Goal: Book appointment/travel/reservation

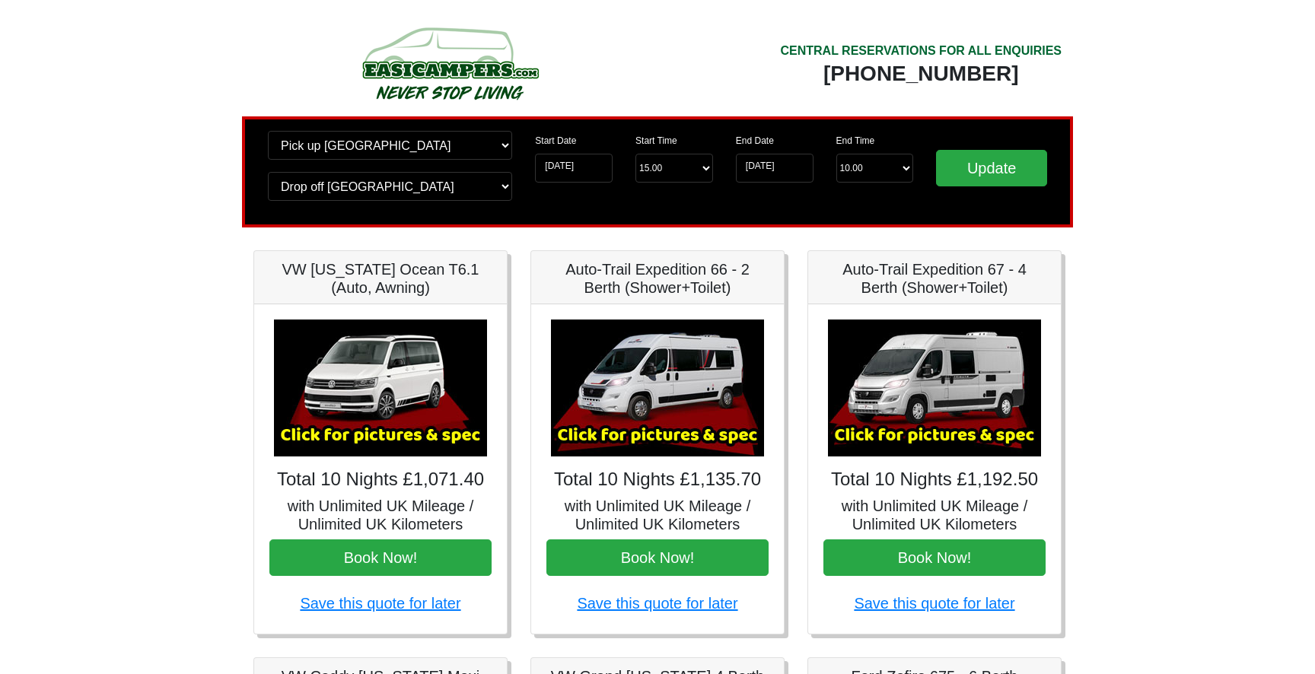
click at [377, 410] on img at bounding box center [380, 388] width 213 height 137
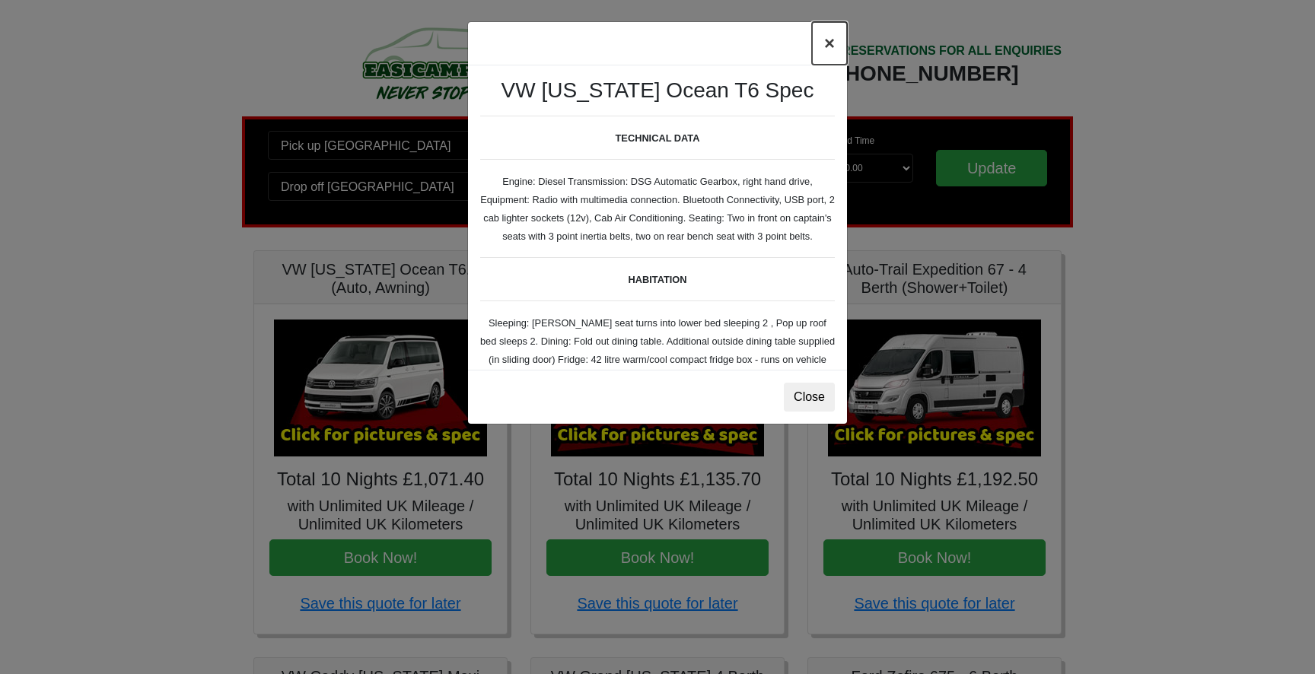
click at [826, 46] on button "×" at bounding box center [829, 43] width 35 height 43
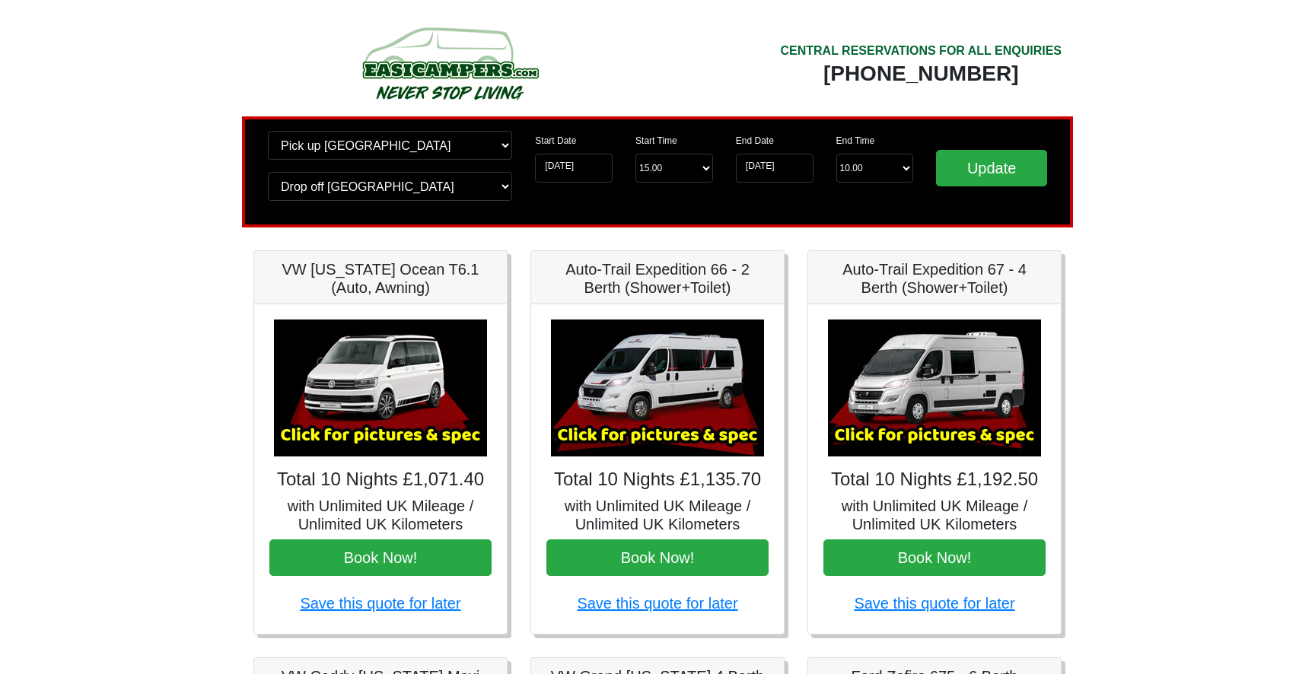
click at [392, 396] on img at bounding box center [380, 388] width 213 height 137
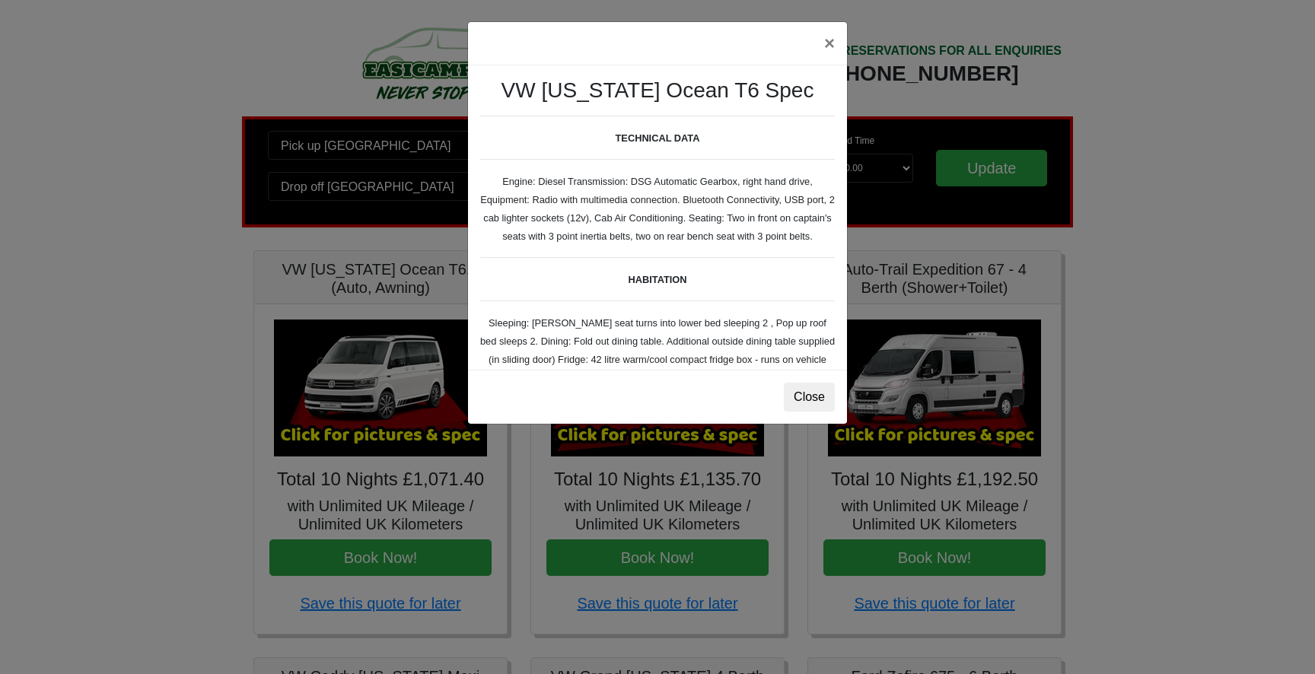
click at [658, 244] on div "VW California Ocean T6 Spec TECHNICAL DATA Engine: Diesel Transmission: DSG Aut…" at bounding box center [657, 217] width 379 height 305
click at [826, 45] on button "×" at bounding box center [829, 43] width 35 height 43
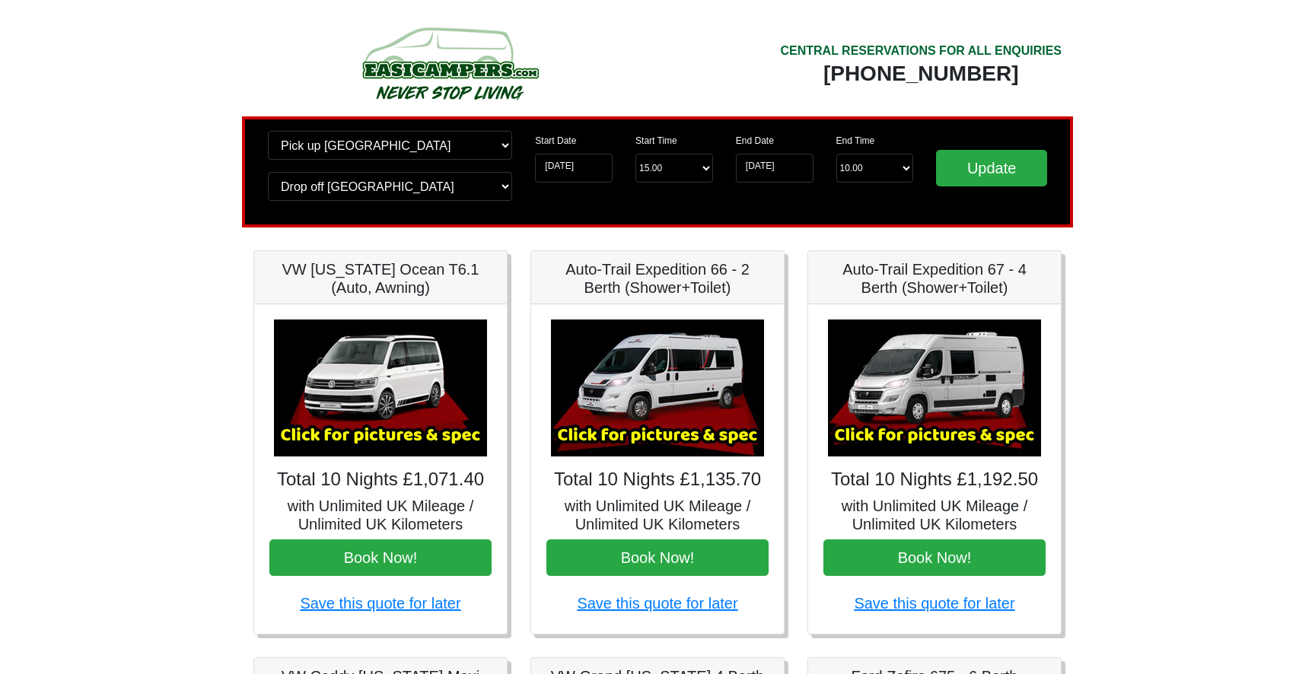
click at [623, 415] on img at bounding box center [657, 388] width 213 height 137
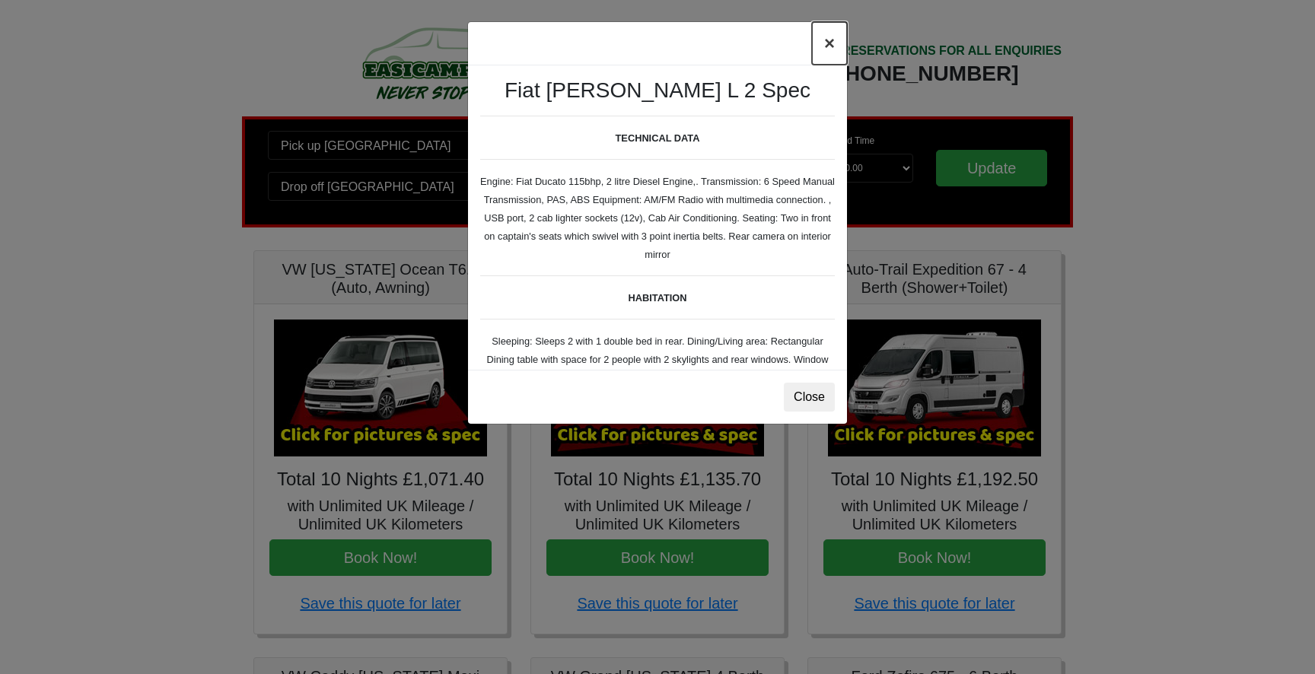
click at [824, 49] on button "×" at bounding box center [829, 43] width 35 height 43
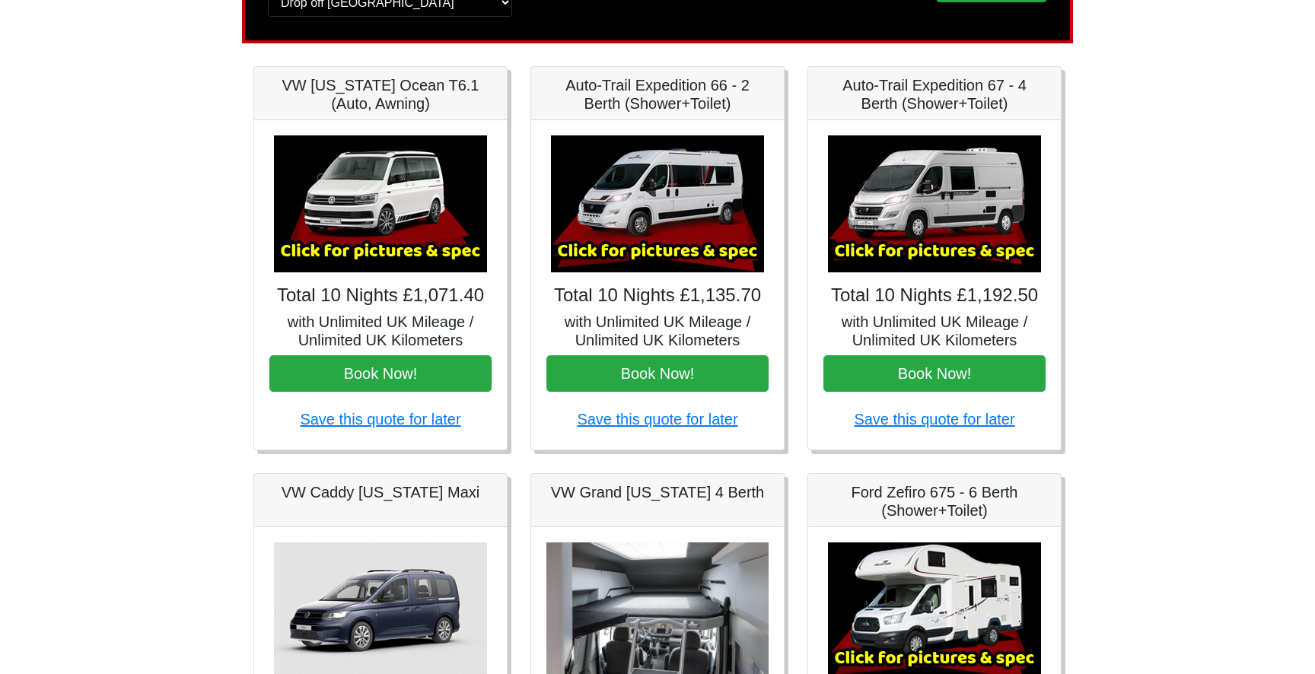
scroll to position [187, 0]
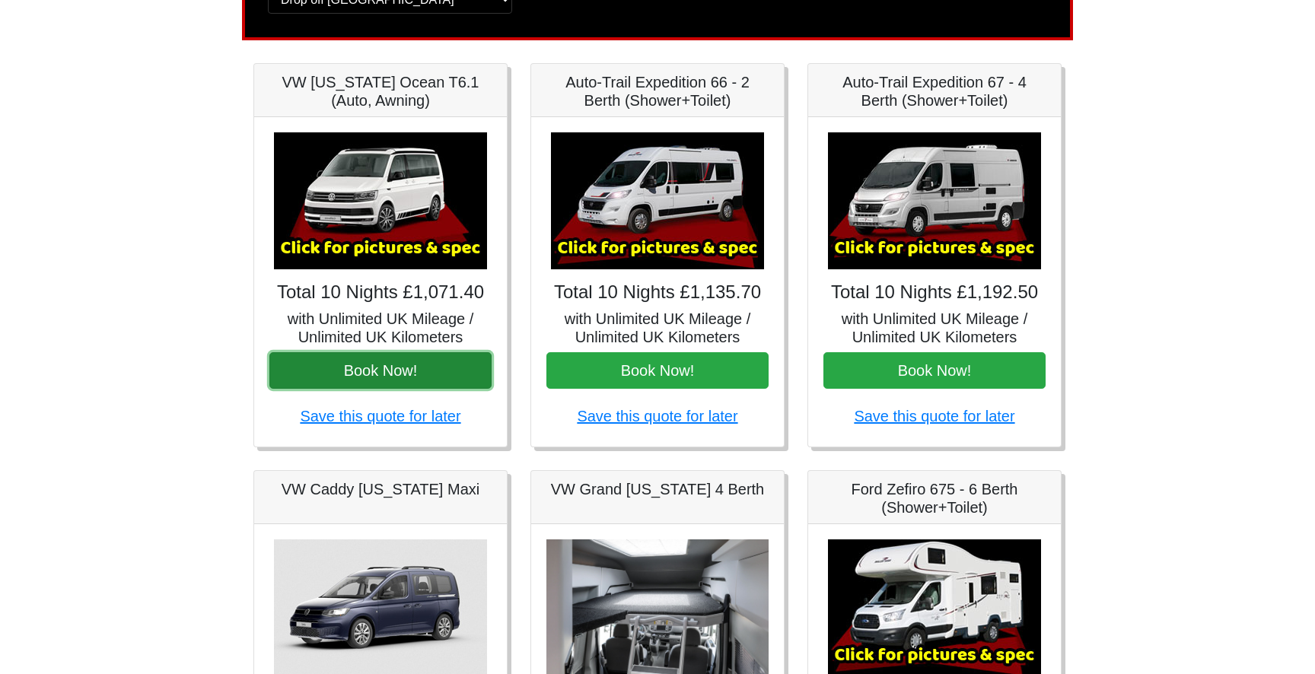
click at [442, 365] on button "Book Now!" at bounding box center [380, 370] width 222 height 37
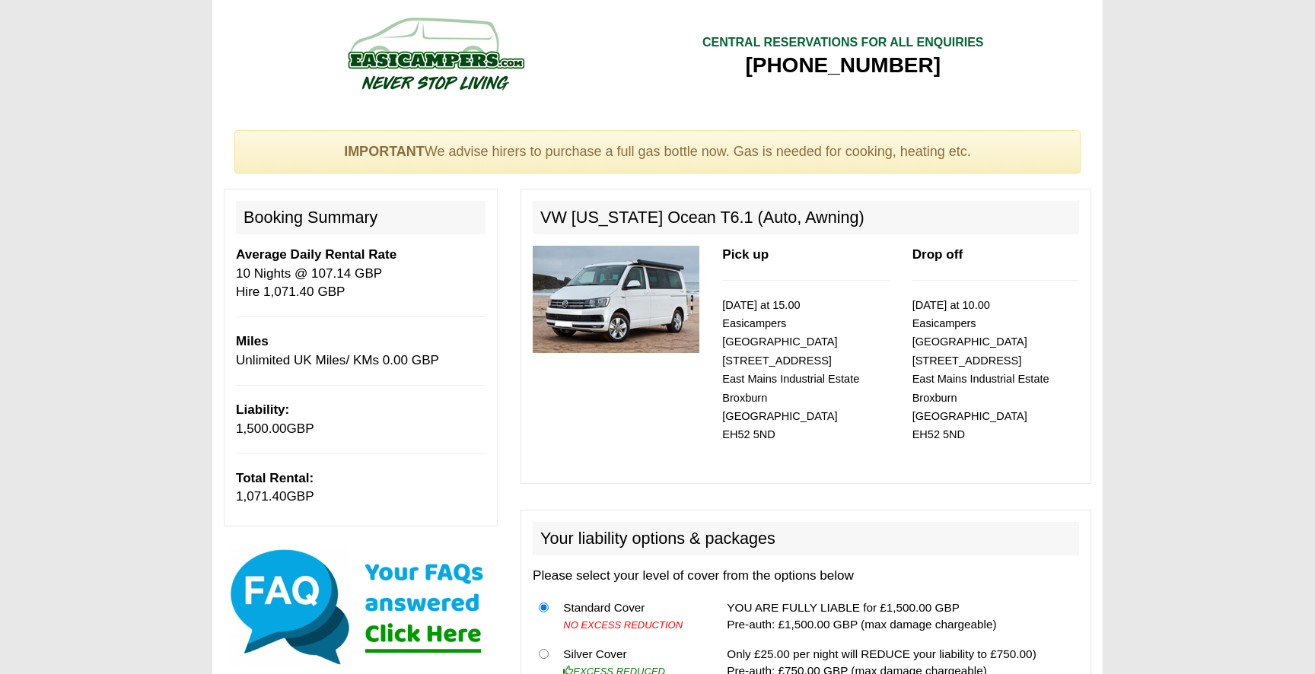
click at [664, 301] on img at bounding box center [616, 299] width 167 height 107
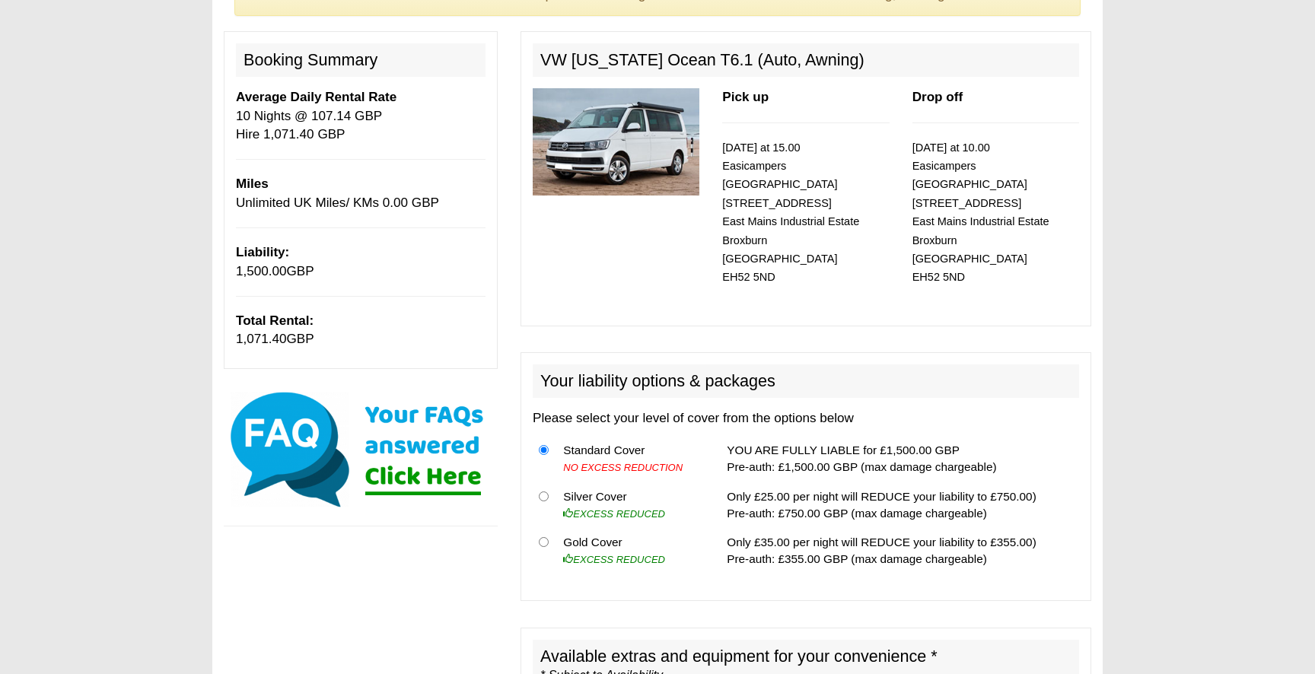
scroll to position [185, 0]
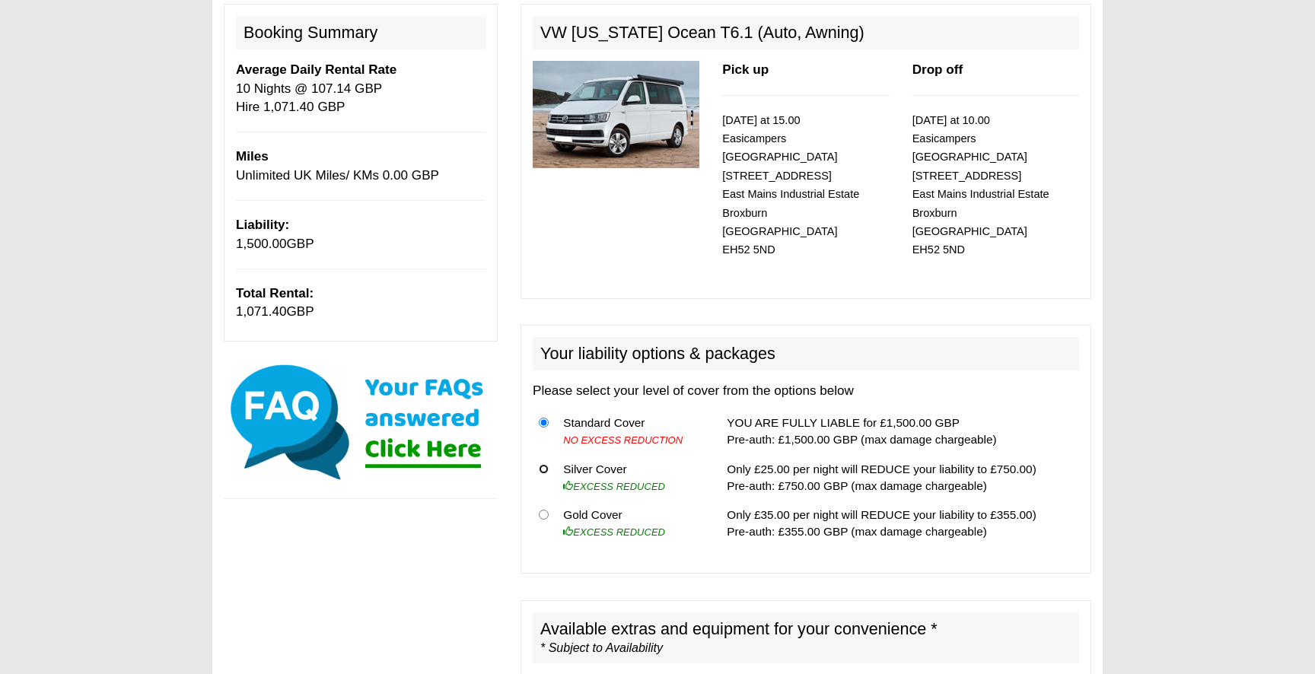
click at [542, 464] on input "radio" at bounding box center [544, 469] width 10 height 10
radio input "true"
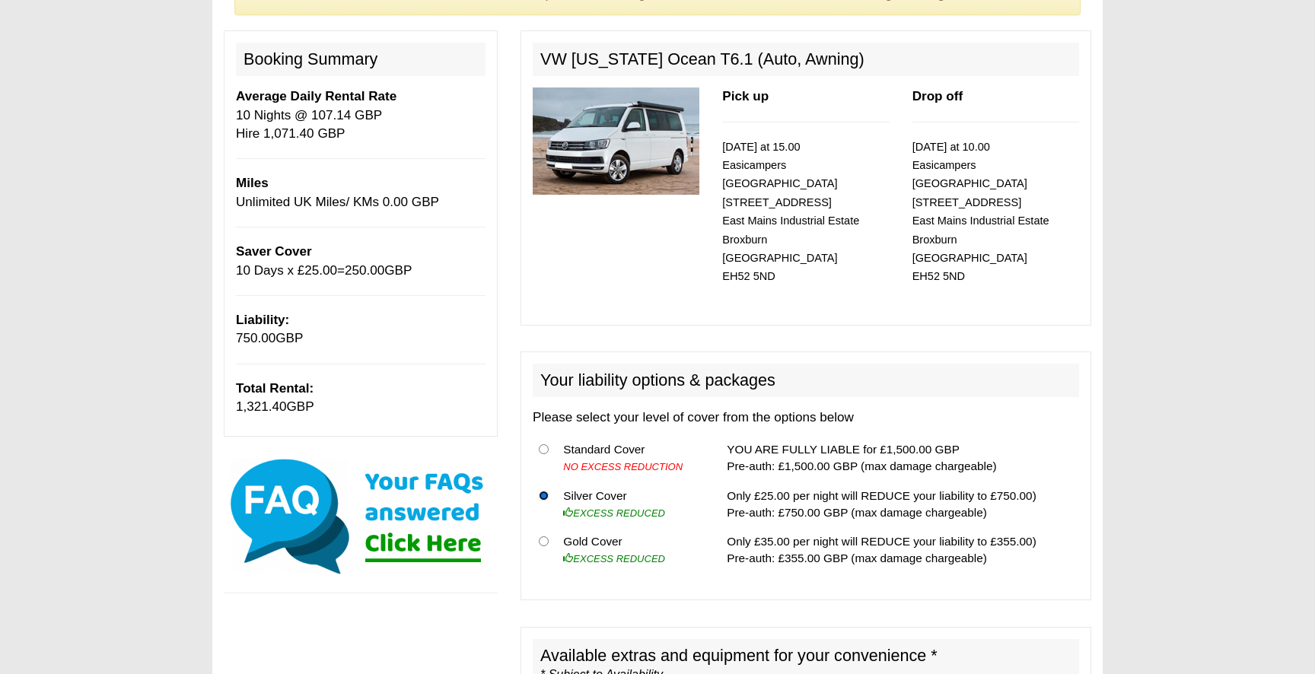
scroll to position [158, 0]
